Goal: Transaction & Acquisition: Purchase product/service

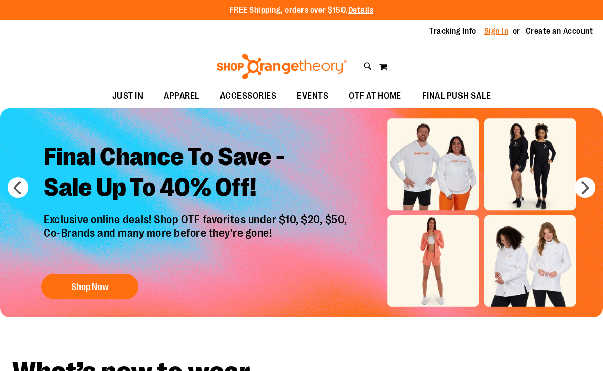
click at [489, 33] on link "Sign In" at bounding box center [496, 31] width 25 height 11
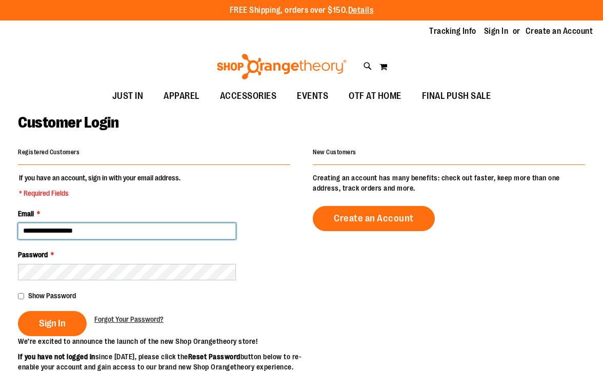
type input "**********"
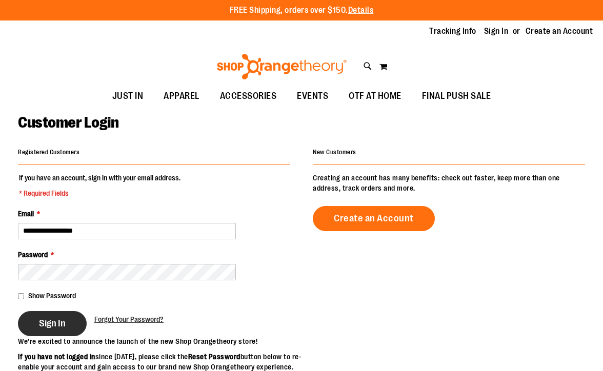
click at [64, 332] on button "Sign In" at bounding box center [52, 323] width 69 height 25
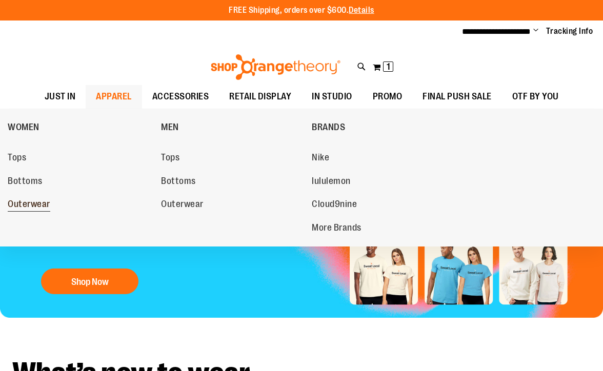
click at [32, 199] on span "Outerwear" at bounding box center [29, 205] width 43 height 13
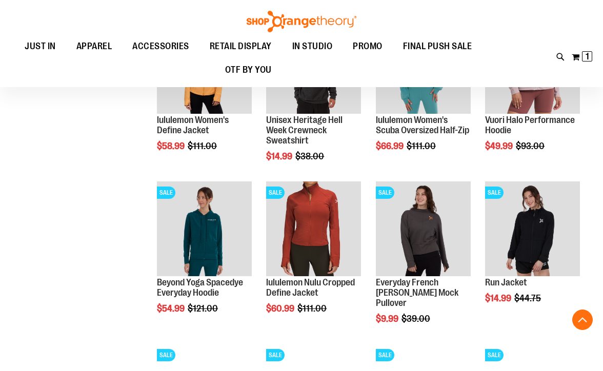
scroll to position [510, 0]
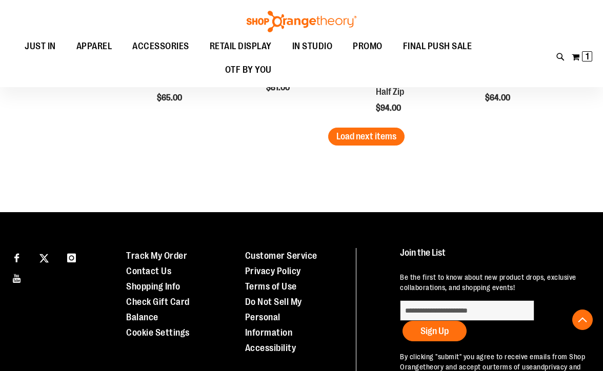
scroll to position [1535, 0]
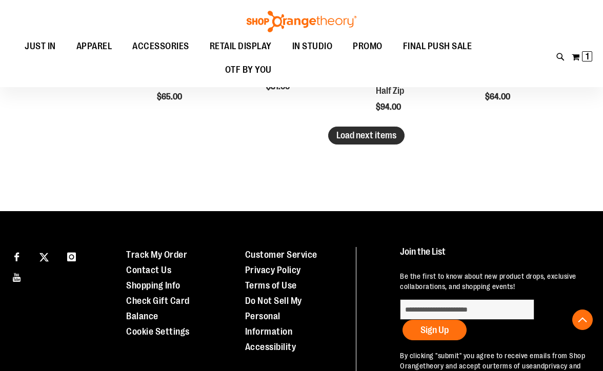
click at [376, 134] on span "Load next items" at bounding box center [367, 135] width 60 height 10
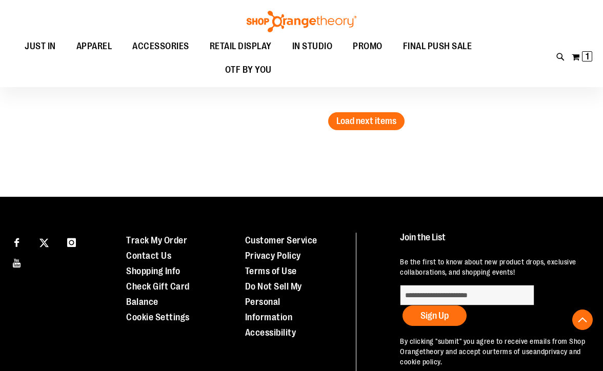
scroll to position [2002, 0]
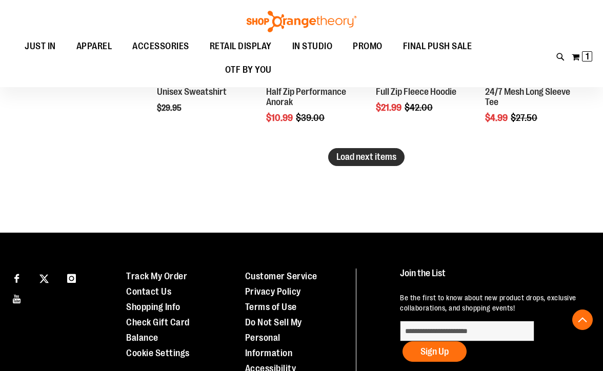
click at [374, 151] on button "Load next items" at bounding box center [366, 157] width 76 height 18
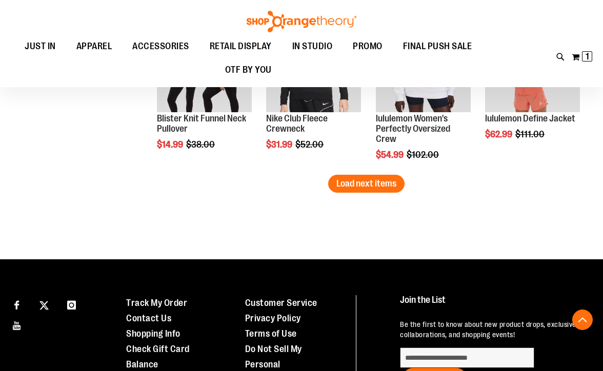
scroll to position [2469, 0]
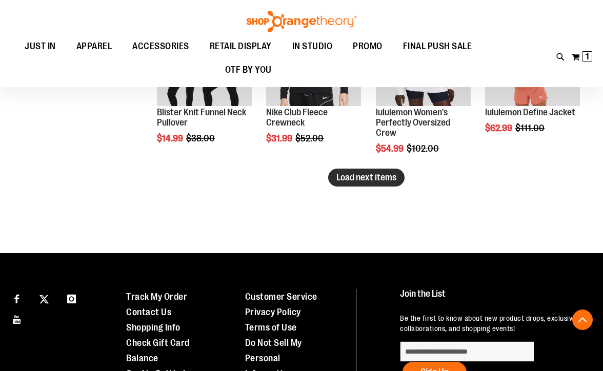
click at [377, 180] on span "Load next items" at bounding box center [367, 177] width 60 height 10
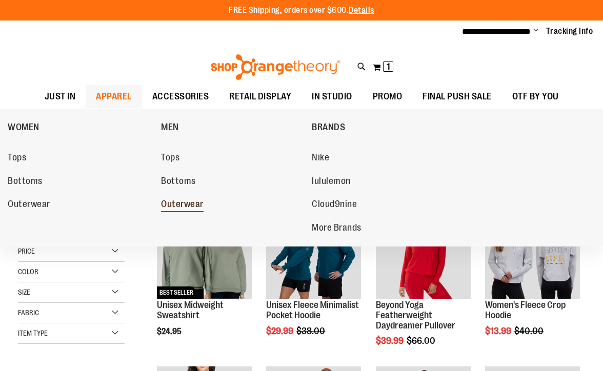
click at [181, 199] on span "Outerwear" at bounding box center [182, 205] width 43 height 13
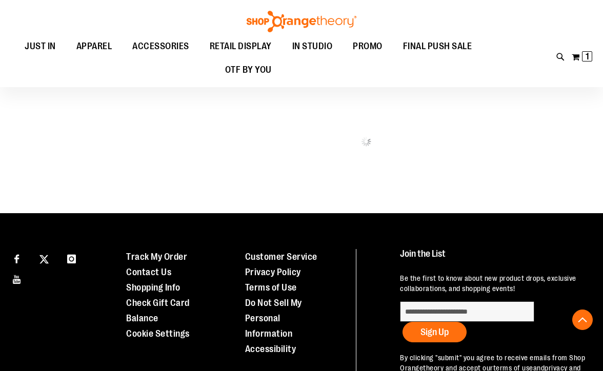
scroll to position [662, 0]
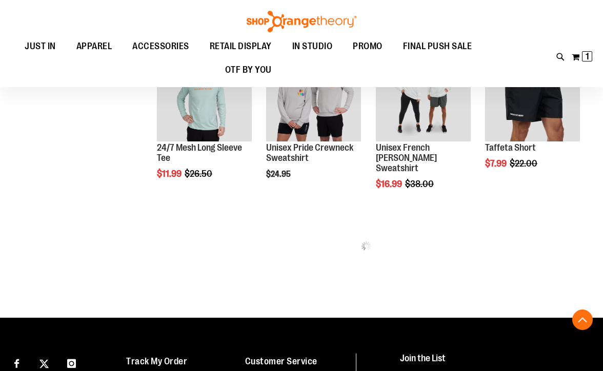
scroll to position [1155, 0]
